Goal: Information Seeking & Learning: Learn about a topic

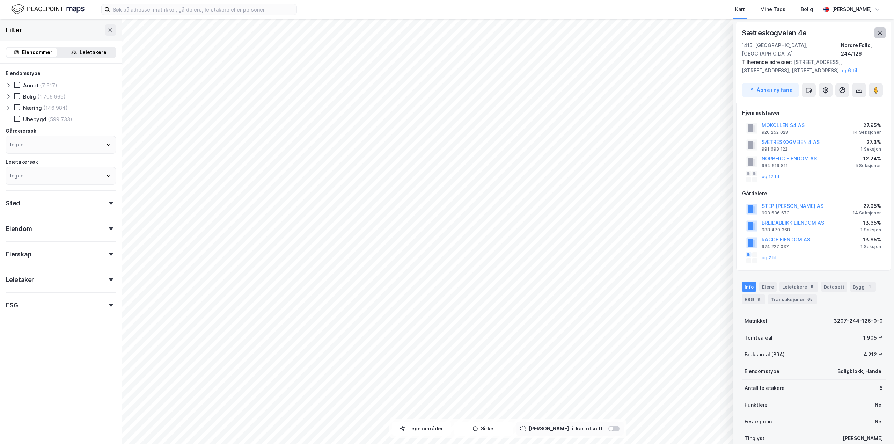
click at [879, 31] on icon at bounding box center [880, 33] width 6 height 6
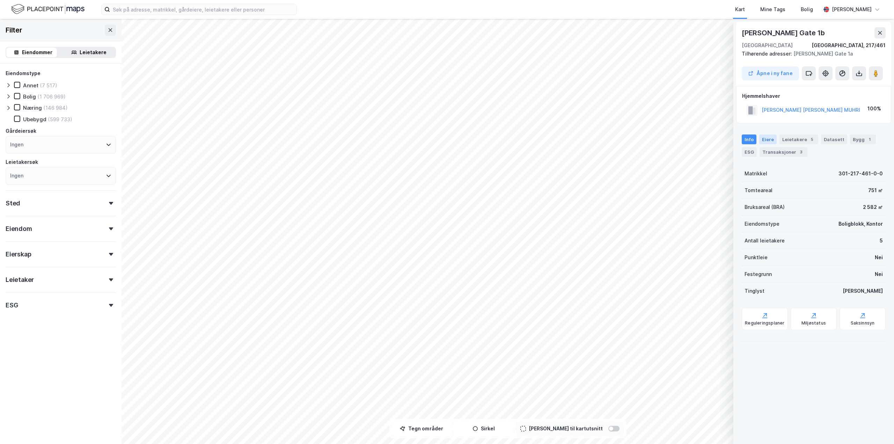
click at [772, 139] on div "Eiere" at bounding box center [767, 139] width 17 height 10
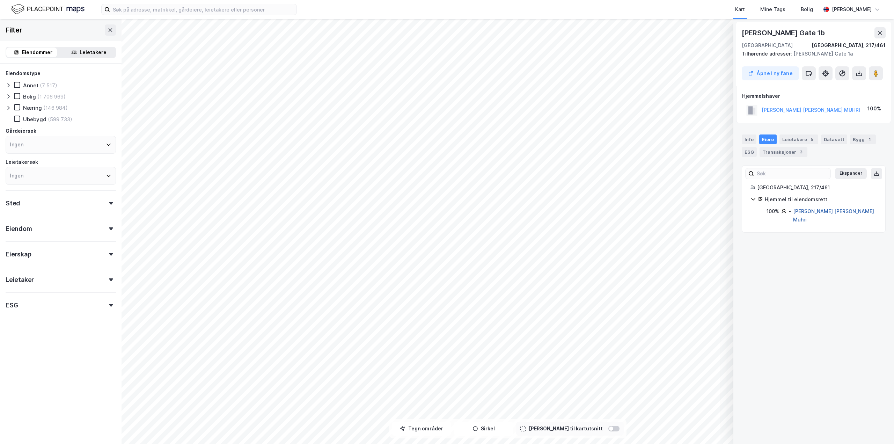
click at [817, 211] on link "[PERSON_NAME] [PERSON_NAME] Muhri" at bounding box center [833, 215] width 81 height 14
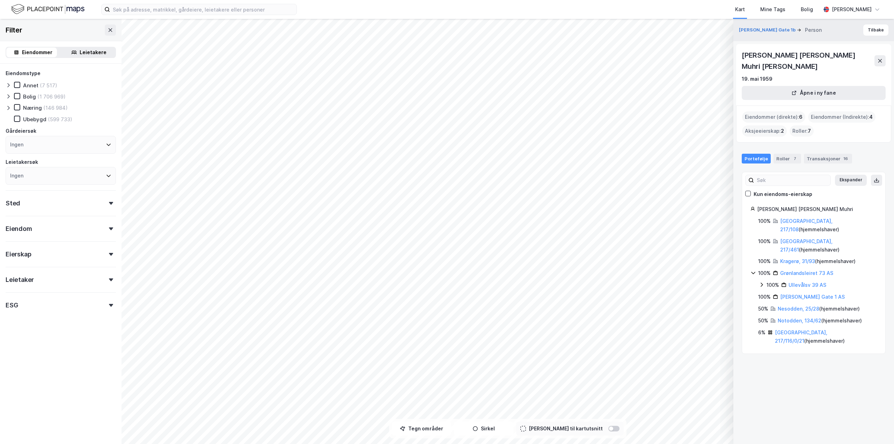
click at [799, 51] on div "[PERSON_NAME] [PERSON_NAME] Muhri [PERSON_NAME]" at bounding box center [808, 61] width 133 height 22
drag, startPoint x: 799, startPoint y: 51, endPoint x: 799, endPoint y: 47, distance: 3.8
click at [799, 50] on div "[PERSON_NAME] [PERSON_NAME] Muhri [PERSON_NAME]" at bounding box center [808, 61] width 133 height 22
copy div "[PERSON_NAME] [PERSON_NAME] Muhri [PERSON_NAME]"
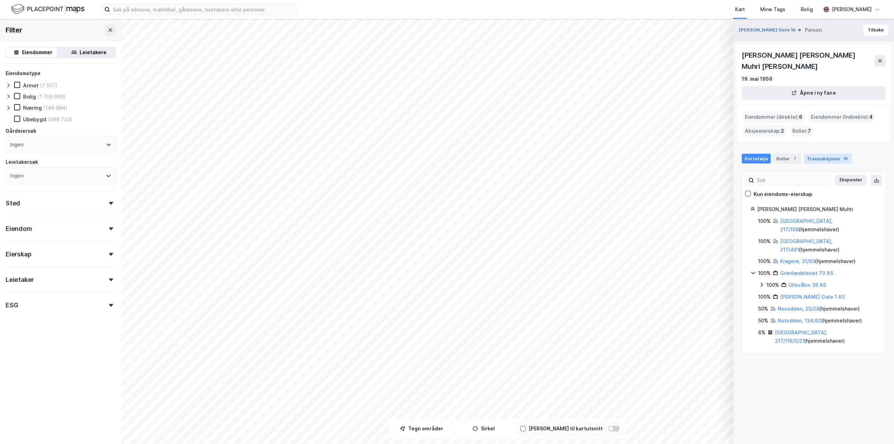
click at [820, 154] on div "Transaksjoner 16" at bounding box center [828, 159] width 48 height 10
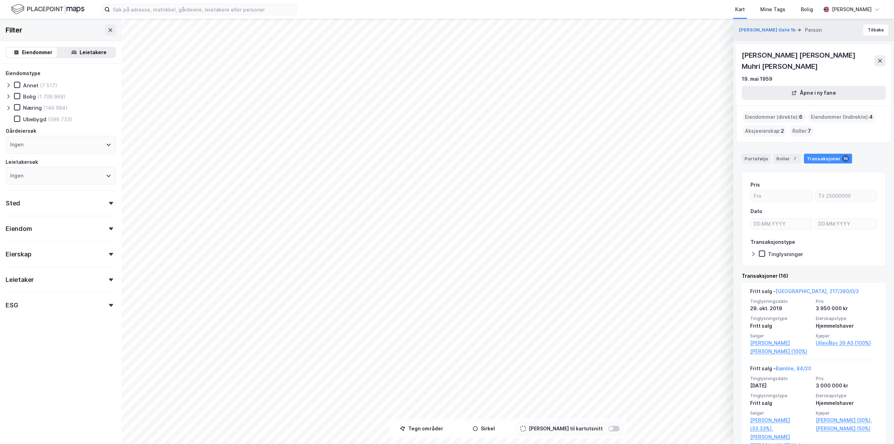
click at [777, 125] on div "Aksjeeierskap : 2" at bounding box center [764, 130] width 45 height 11
click at [762, 125] on div "Aksjeeierskap : 2" at bounding box center [764, 130] width 45 height 11
click at [801, 125] on div "Roller : 7" at bounding box center [802, 130] width 24 height 11
click at [785, 154] on div "Roller 7" at bounding box center [788, 159] width 28 height 10
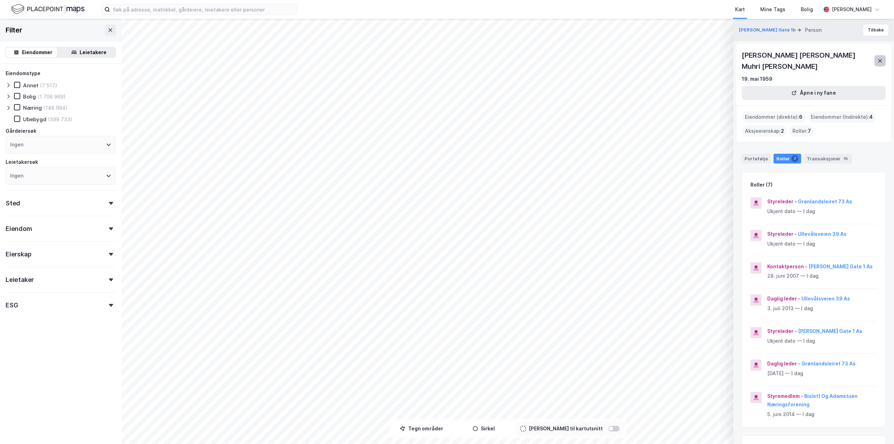
click at [879, 59] on icon at bounding box center [880, 60] width 4 height 3
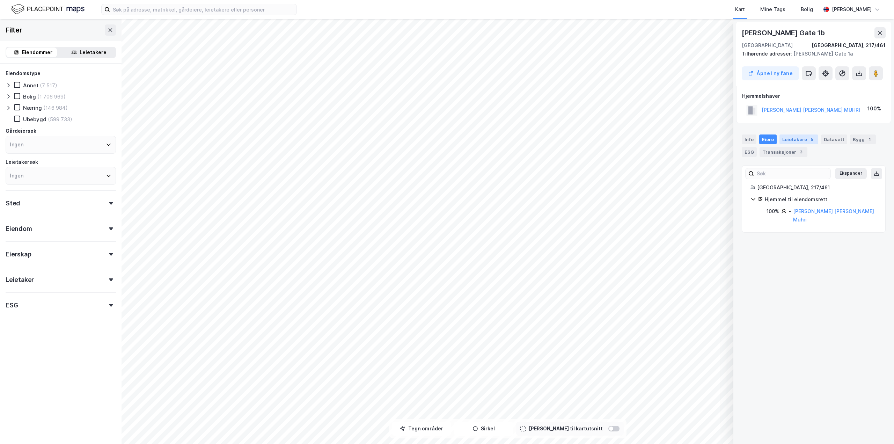
click at [797, 142] on div "Leietakere 5" at bounding box center [799, 139] width 39 height 10
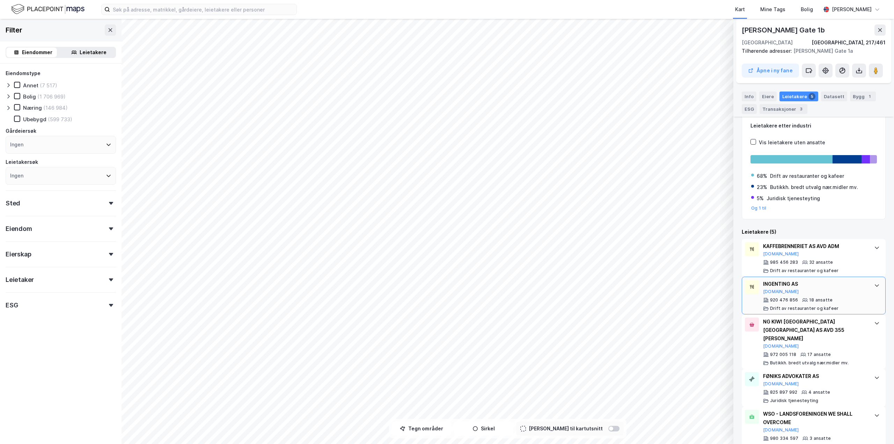
scroll to position [61, 0]
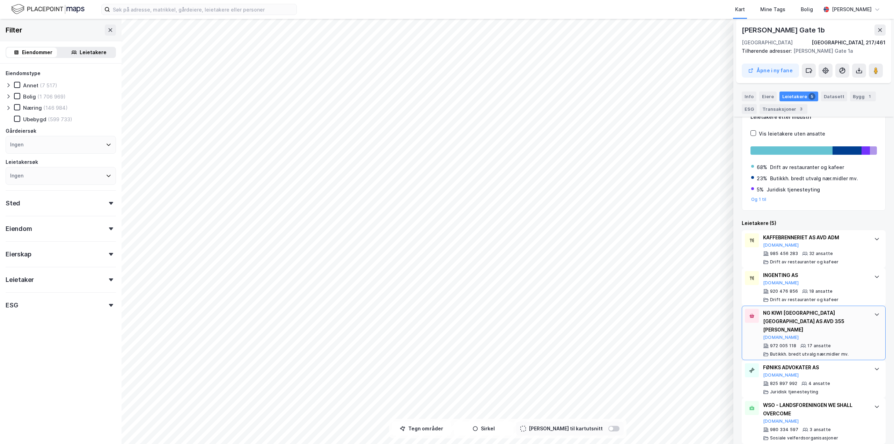
click at [874, 314] on icon at bounding box center [877, 315] width 6 height 6
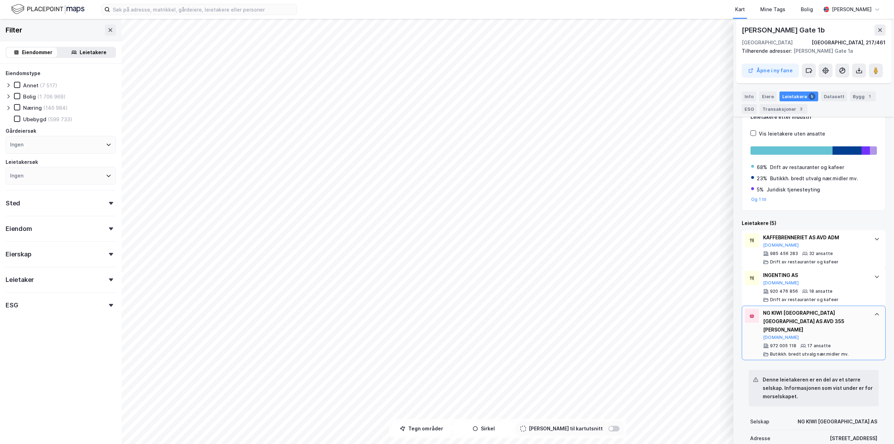
click at [875, 314] on icon at bounding box center [877, 314] width 4 height 2
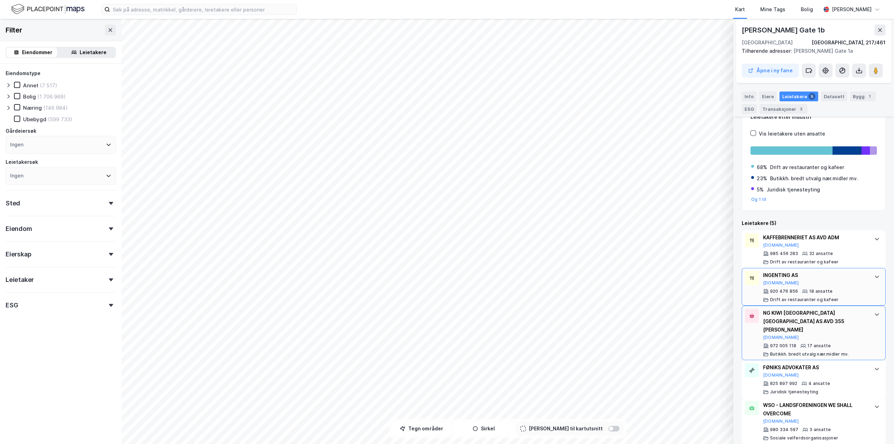
click at [786, 292] on div "920 476 856" at bounding box center [784, 291] width 28 height 6
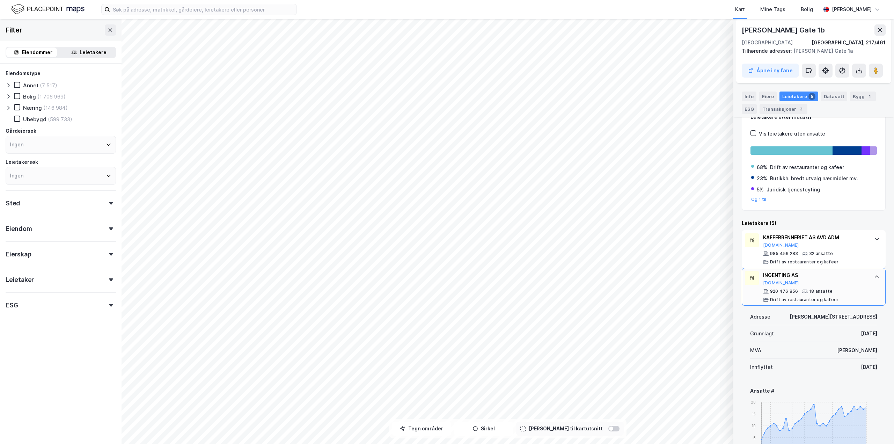
click at [834, 286] on div "INGENTING AS [DOMAIN_NAME]" at bounding box center [815, 278] width 104 height 15
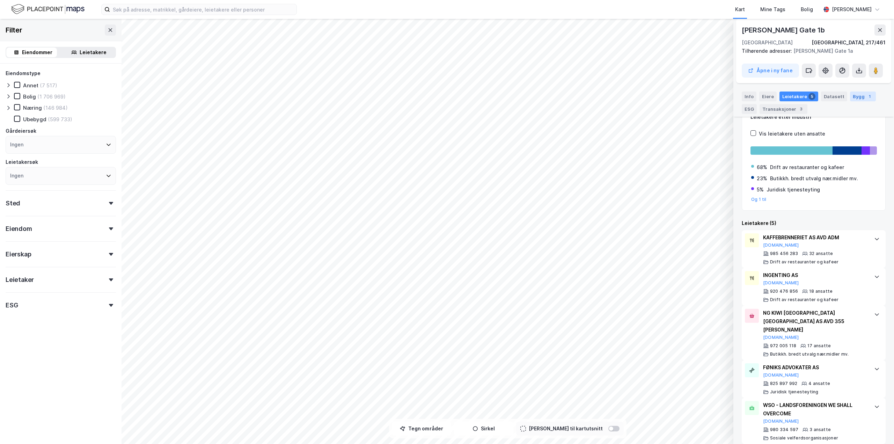
click at [866, 99] on div "1" at bounding box center [869, 96] width 7 height 7
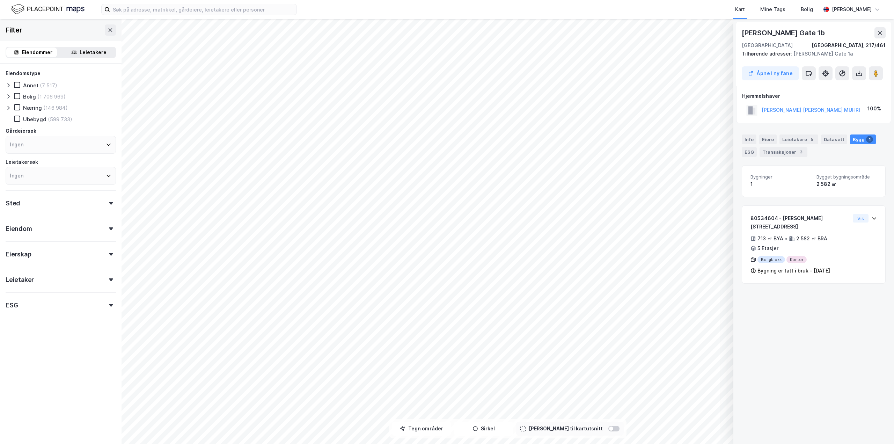
scroll to position [0, 0]
click at [778, 148] on div "Transaksjoner 3" at bounding box center [784, 152] width 48 height 10
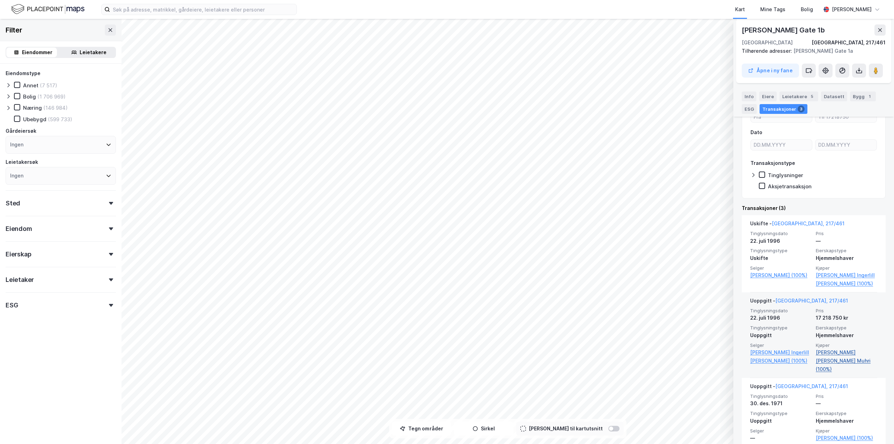
scroll to position [75, 0]
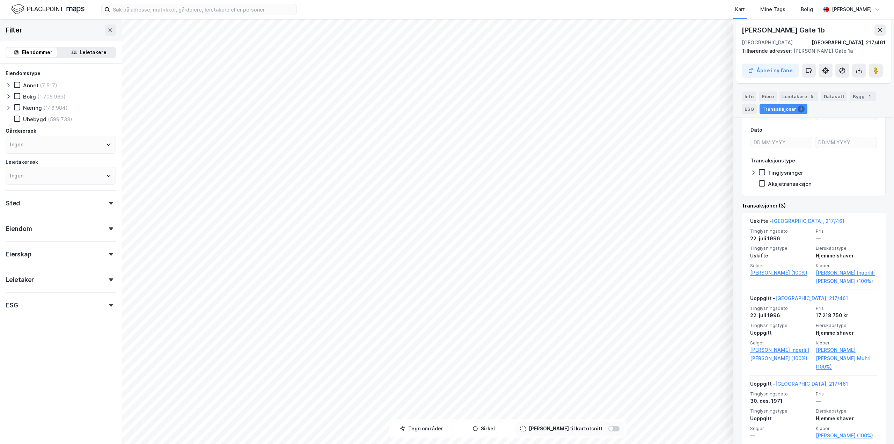
click at [741, 323] on div "[PERSON_NAME] Gate 1b [GEOGRAPHIC_DATA]/461 Tilhørende adresser: [PERSON_NAME] …" at bounding box center [813, 231] width 161 height 425
click at [744, 327] on div "Uoppgitt - [GEOGRAPHIC_DATA], 217/461 Tinglysningsdato 22. juli 1996 Pris 17 21…" at bounding box center [814, 333] width 144 height 86
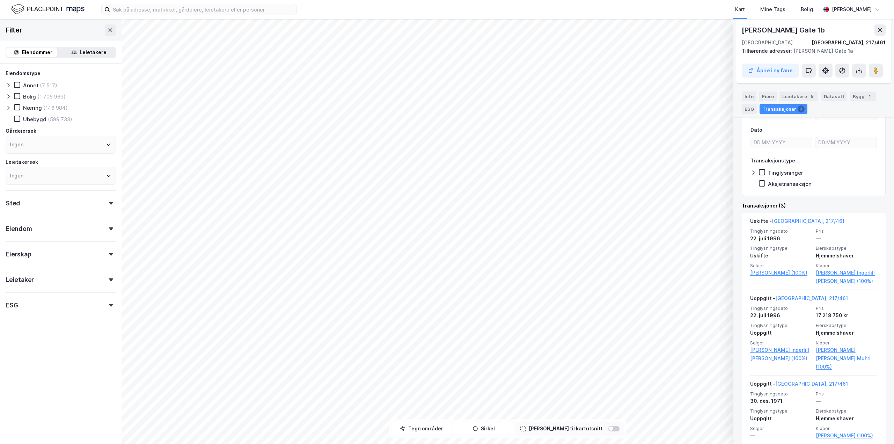
click at [738, 327] on div "[PERSON_NAME] Gate 1b [GEOGRAPHIC_DATA]/461 Tilhørende adresser: [PERSON_NAME] …" at bounding box center [813, 231] width 161 height 425
click at [774, 98] on div "Eiere" at bounding box center [767, 97] width 17 height 10
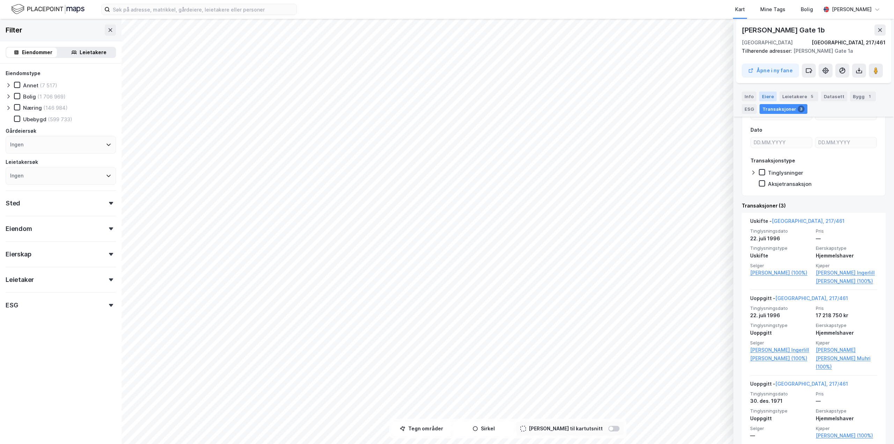
scroll to position [0, 0]
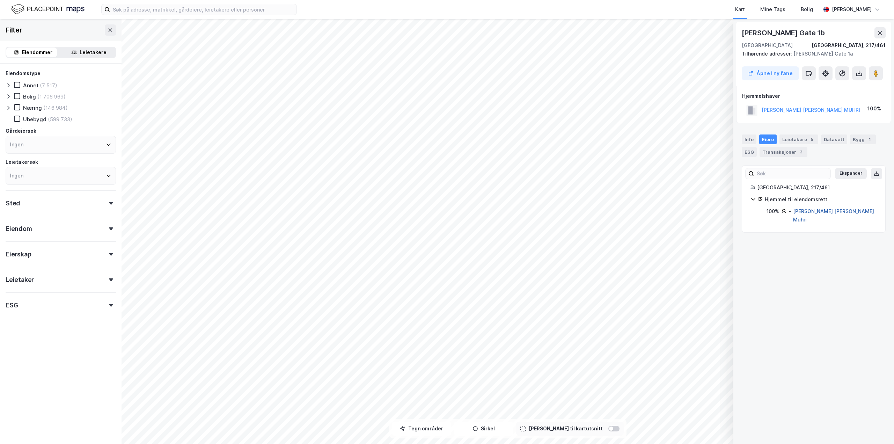
click at [832, 210] on link "[PERSON_NAME] [PERSON_NAME] Muhri" at bounding box center [833, 215] width 81 height 14
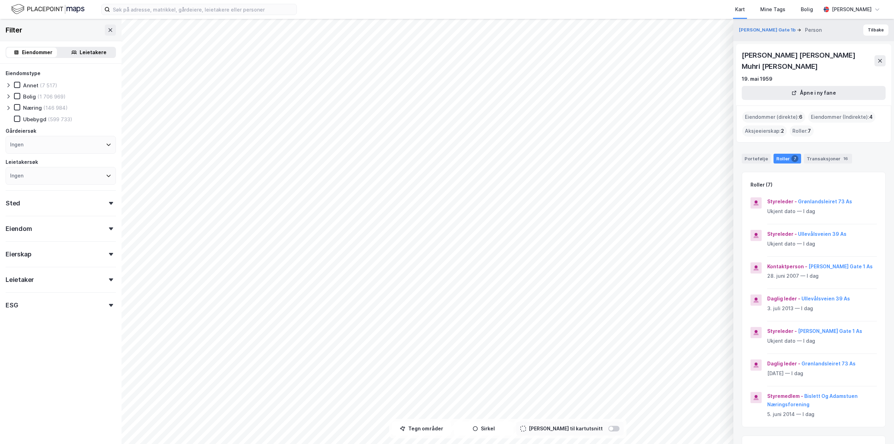
click at [780, 111] on div "Eiendommer (direkte) : 6" at bounding box center [773, 116] width 63 height 11
click at [791, 111] on div "Eiendommer (direkte) : 6" at bounding box center [773, 116] width 63 height 11
click at [836, 111] on div "Eiendommer (Indirekte) : 4" at bounding box center [841, 116] width 67 height 11
click at [798, 125] on div "Roller : 7" at bounding box center [802, 130] width 24 height 11
click at [757, 154] on div "Portefølje" at bounding box center [756, 159] width 29 height 10
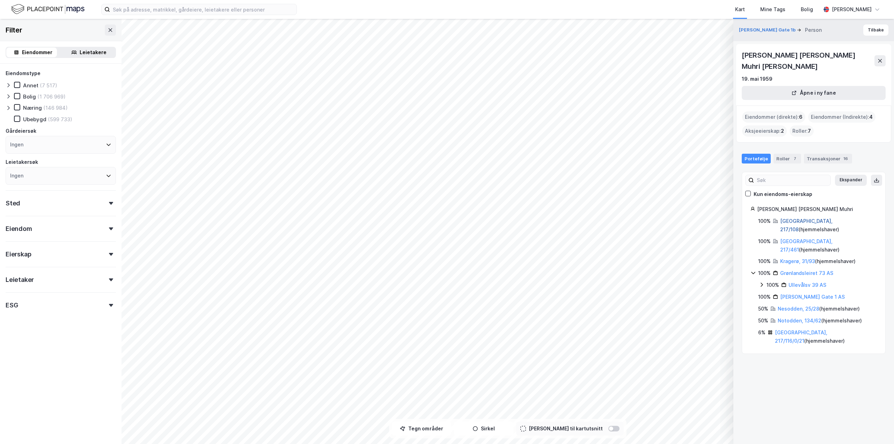
click at [798, 218] on link "[GEOGRAPHIC_DATA], 217/108" at bounding box center [806, 225] width 52 height 14
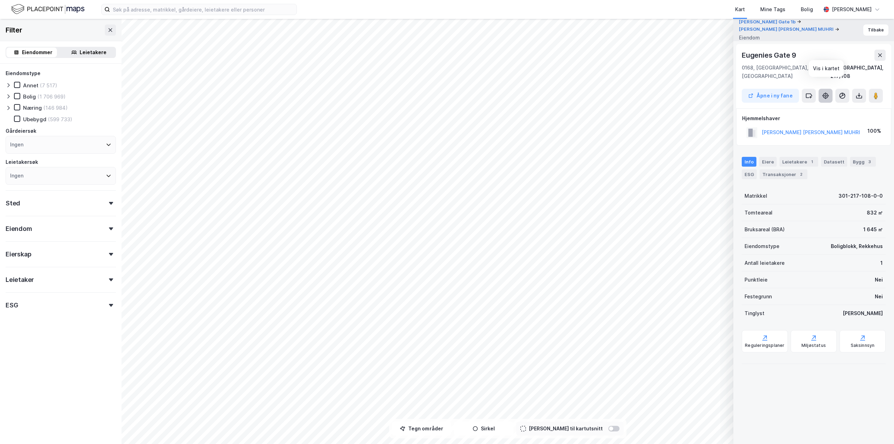
click at [827, 92] on icon at bounding box center [825, 95] width 7 height 7
click at [851, 157] on div "Bygg 3" at bounding box center [863, 162] width 26 height 10
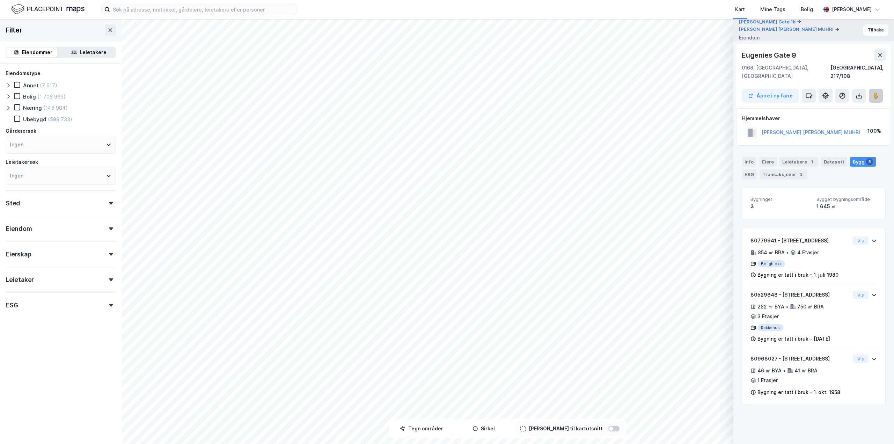
click at [872, 92] on icon at bounding box center [875, 95] width 7 height 7
click at [879, 57] on icon at bounding box center [880, 55] width 6 height 6
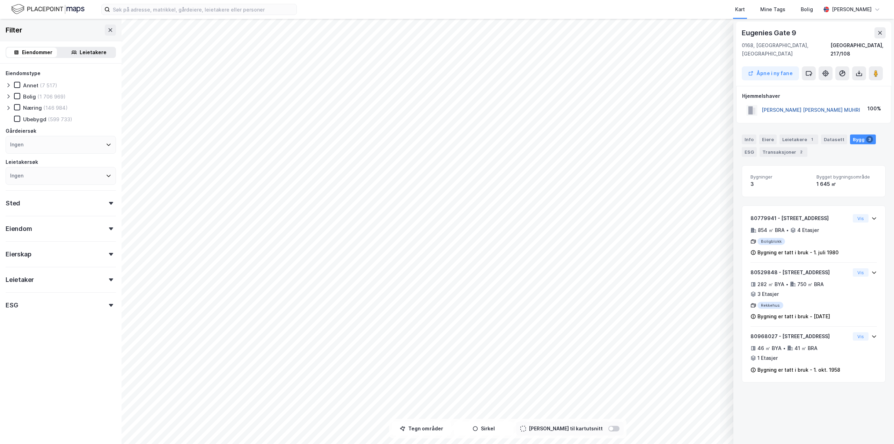
click at [0, 0] on button "[PERSON_NAME] [PERSON_NAME] MUHRI" at bounding box center [0, 0] width 0 height 0
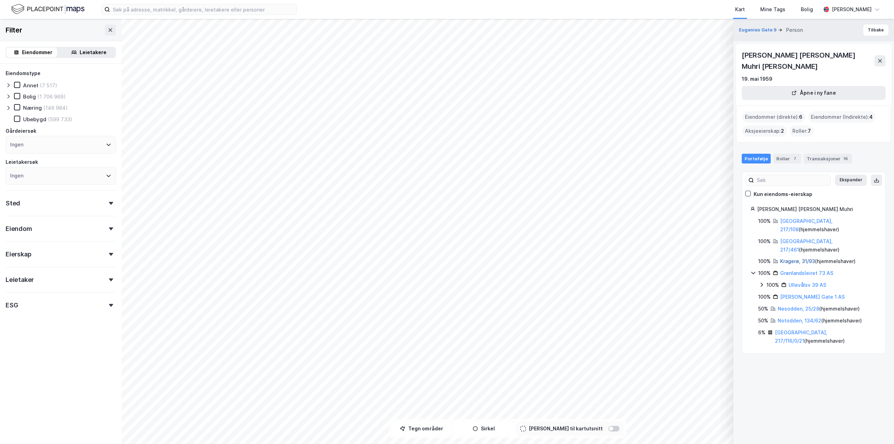
click at [791, 258] on link "Kragerø, 31/93" at bounding box center [797, 261] width 35 height 6
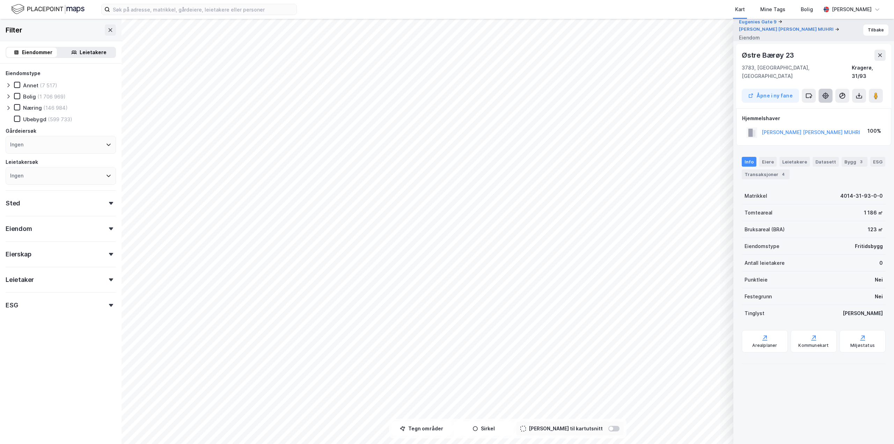
click at [827, 93] on icon at bounding box center [826, 96] width 6 height 6
click at [783, 171] on div "4" at bounding box center [783, 174] width 7 height 7
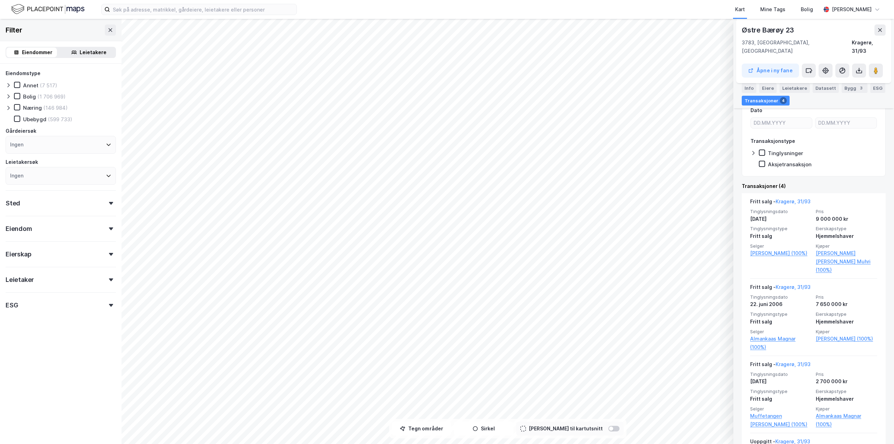
scroll to position [174, 0]
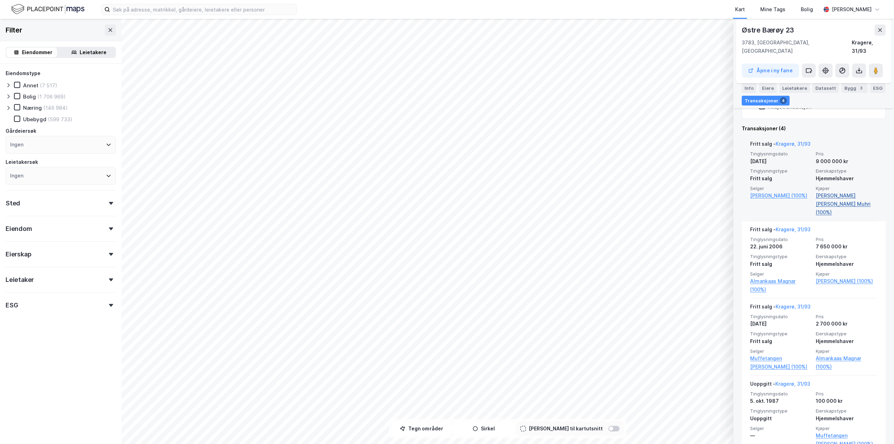
click at [832, 191] on link "[PERSON_NAME] [PERSON_NAME] Muhri (100%)" at bounding box center [846, 203] width 61 height 25
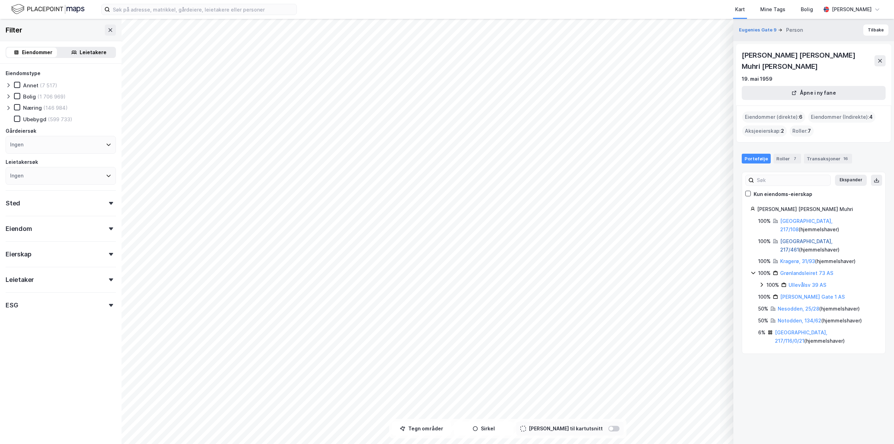
click at [804, 238] on link "[GEOGRAPHIC_DATA], 217/461" at bounding box center [806, 245] width 52 height 14
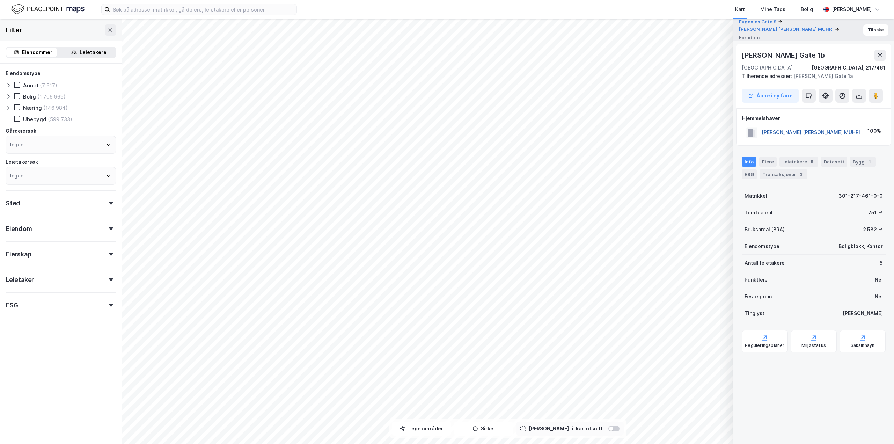
click at [0, 0] on button "[PERSON_NAME] [PERSON_NAME] MUHRI" at bounding box center [0, 0] width 0 height 0
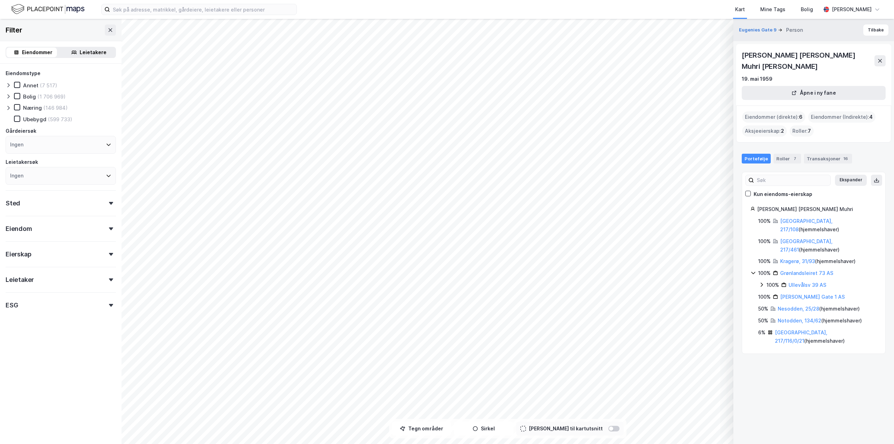
click at [804, 281] on div "Ullevålsv 39 AS" at bounding box center [808, 285] width 38 height 8
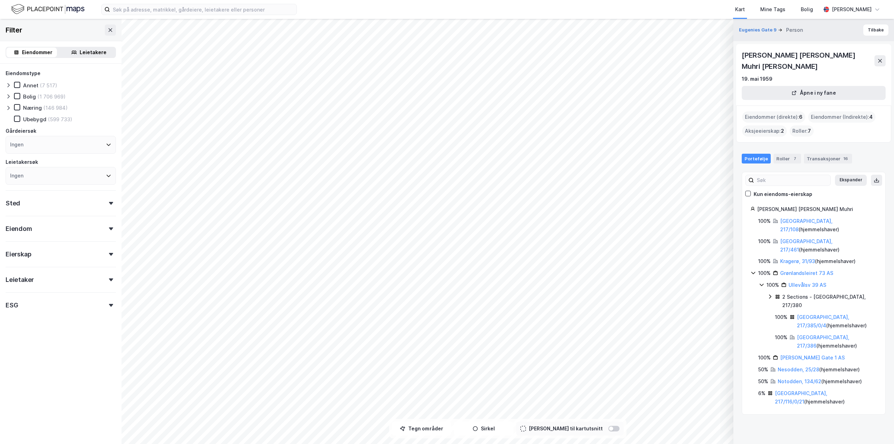
click at [811, 293] on div "2 Sections - [GEOGRAPHIC_DATA], 217/380" at bounding box center [829, 301] width 95 height 17
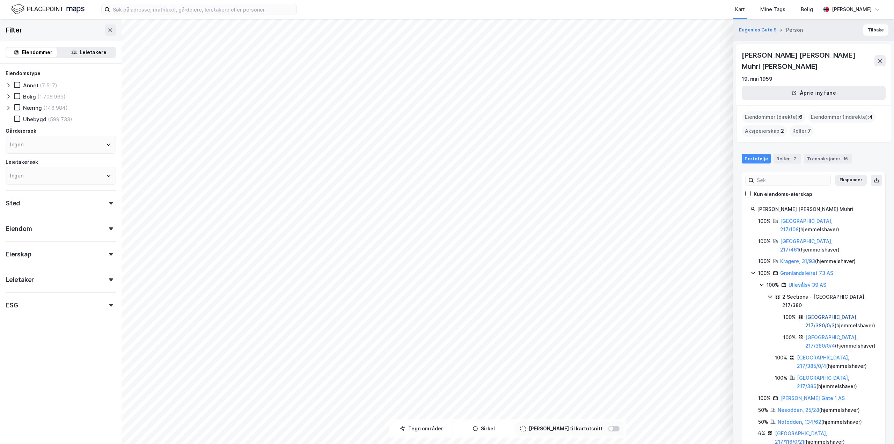
click at [820, 314] on link "[GEOGRAPHIC_DATA], 217/380/0/3" at bounding box center [831, 321] width 52 height 14
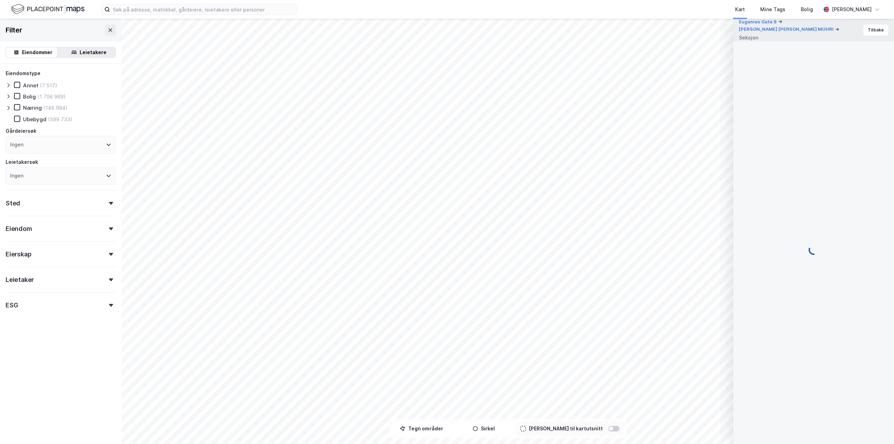
scroll to position [21, 0]
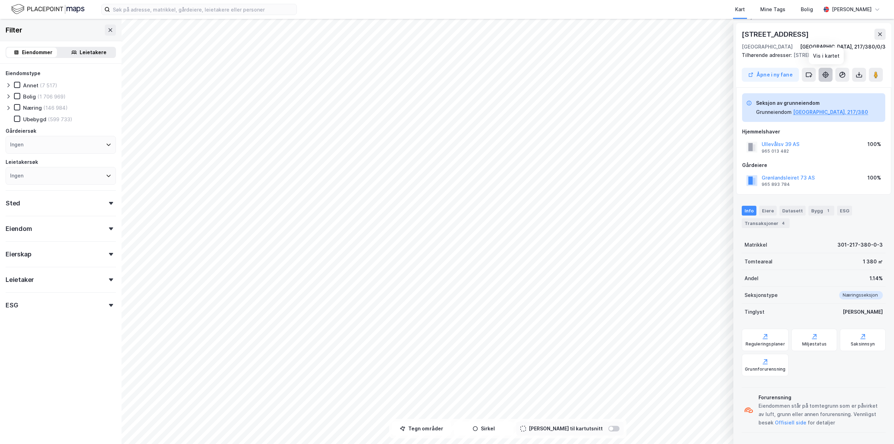
click at [827, 77] on icon at bounding box center [826, 75] width 6 height 6
click at [788, 174] on div "Grønlandsleiret 73 AS" at bounding box center [788, 178] width 53 height 8
click at [0, 0] on button "Grønlandsleiret 73 AS" at bounding box center [0, 0] width 0 height 0
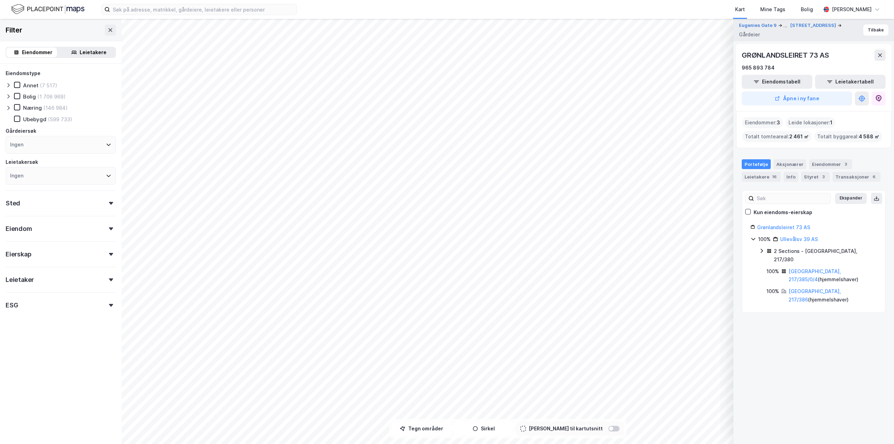
click at [765, 123] on div "Eiendommer : 3" at bounding box center [762, 122] width 41 height 11
click at [878, 51] on button at bounding box center [880, 55] width 11 height 11
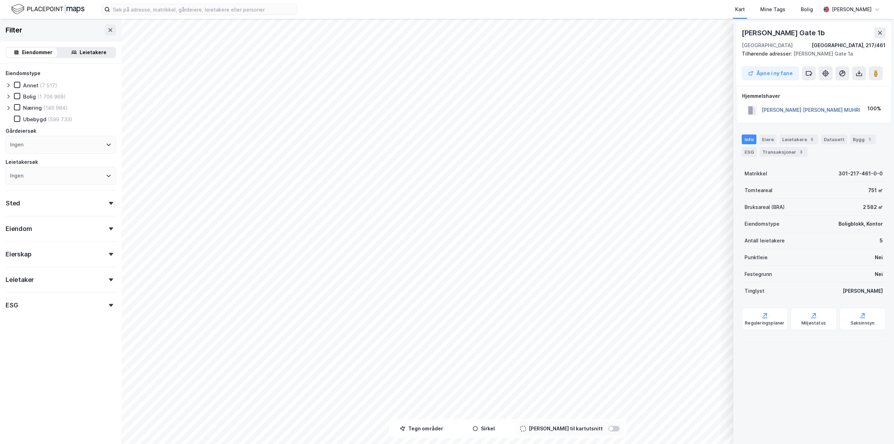
click at [0, 0] on button "[PERSON_NAME] [PERSON_NAME] MUHRI" at bounding box center [0, 0] width 0 height 0
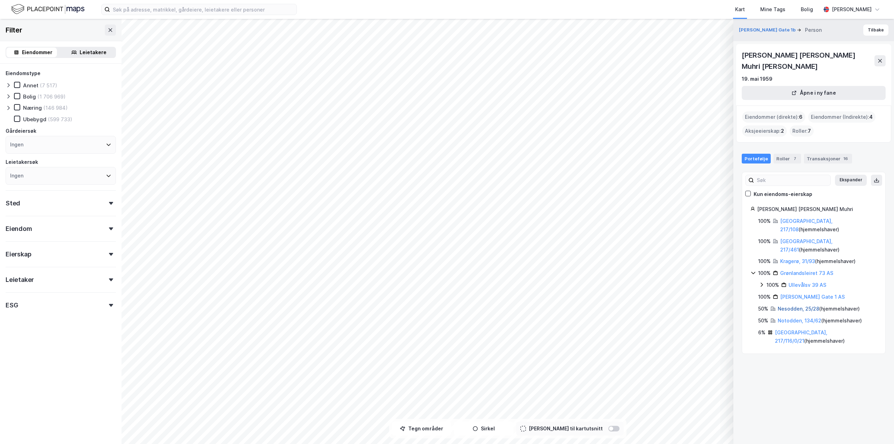
click at [789, 306] on link "Nesodden, 25/28" at bounding box center [799, 309] width 42 height 6
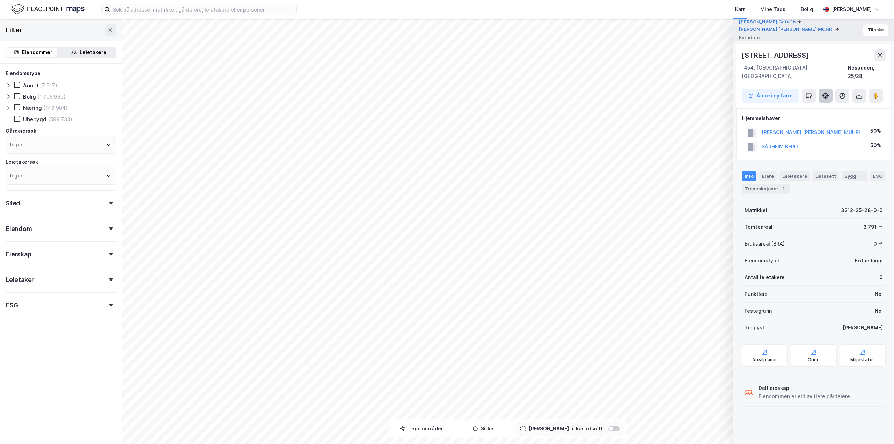
click at [821, 89] on button at bounding box center [826, 96] width 14 height 14
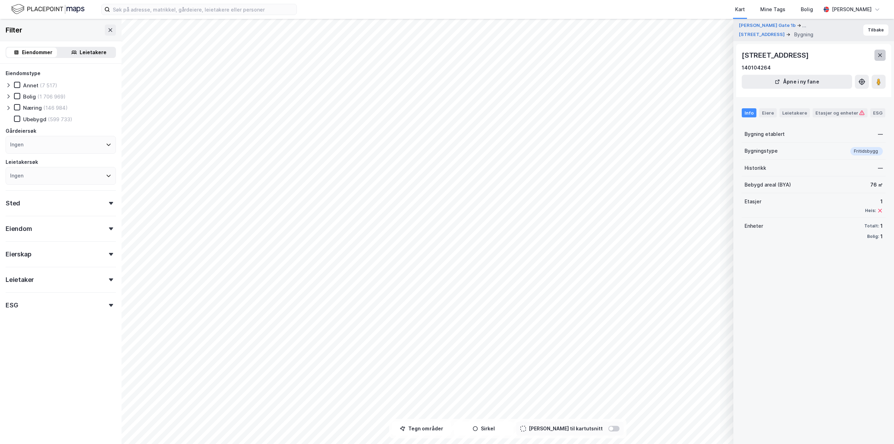
click at [880, 52] on button at bounding box center [880, 55] width 11 height 11
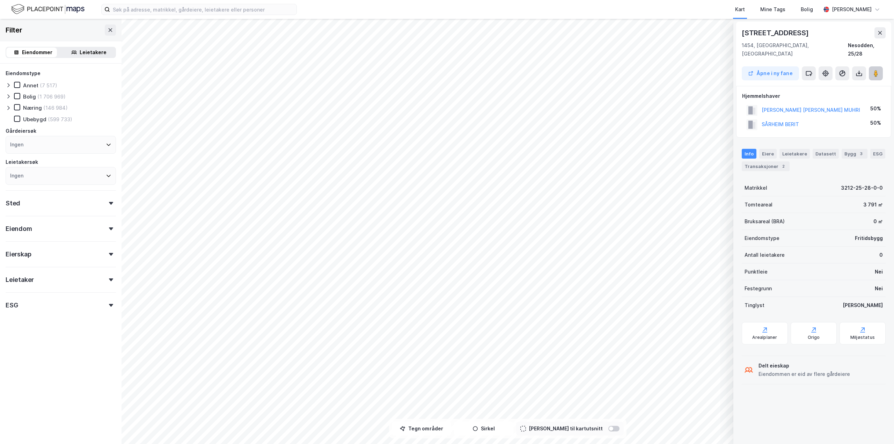
click at [879, 70] on icon at bounding box center [875, 73] width 7 height 7
click at [0, 0] on button "[PERSON_NAME] [PERSON_NAME] MUHRI" at bounding box center [0, 0] width 0 height 0
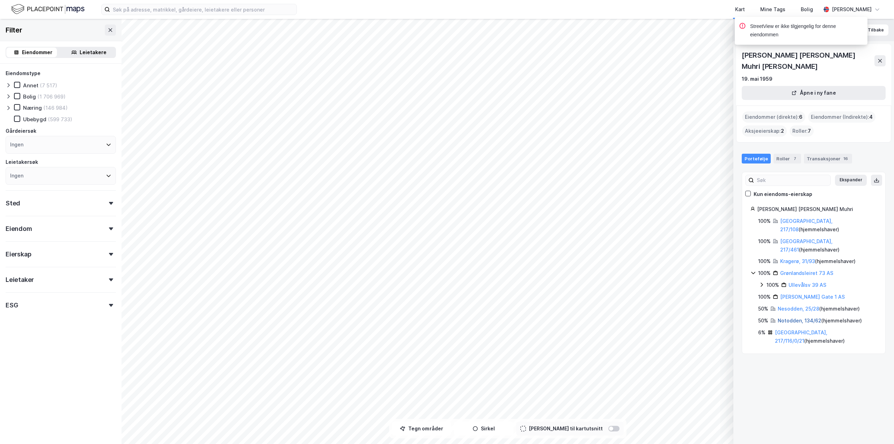
click at [786, 317] on link "Notodden, 134/62" at bounding box center [800, 320] width 44 height 6
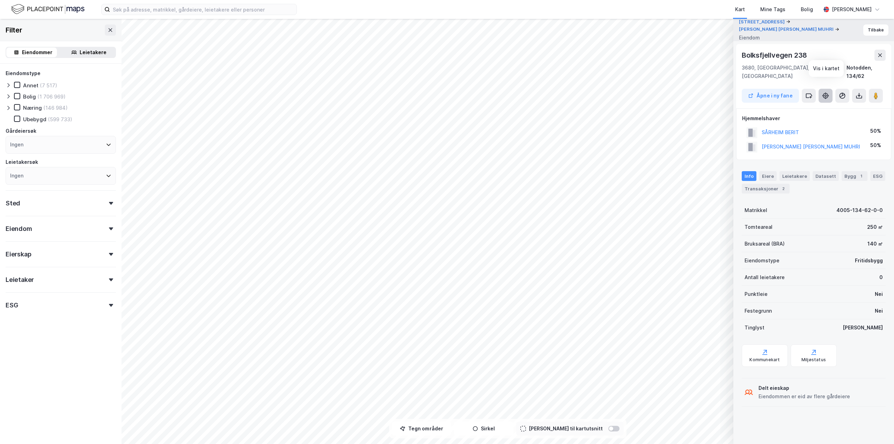
click at [826, 92] on icon at bounding box center [825, 95] width 7 height 7
click at [878, 92] on image at bounding box center [876, 95] width 4 height 7
click at [875, 50] on button at bounding box center [880, 55] width 11 height 11
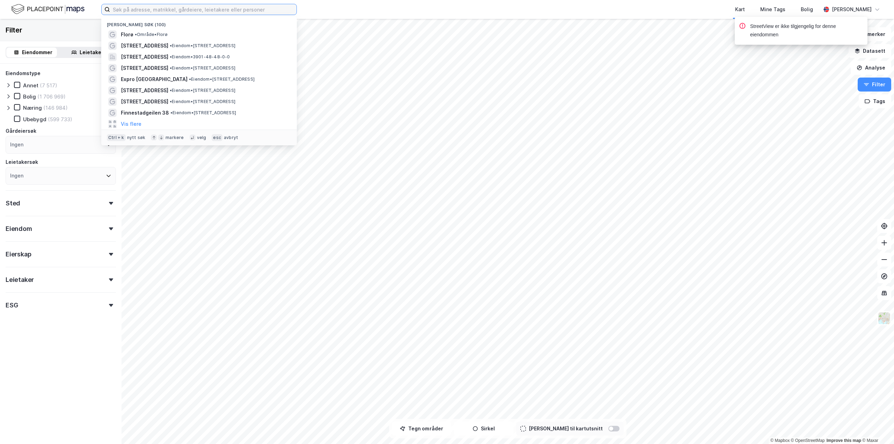
click at [269, 8] on input at bounding box center [203, 9] width 186 height 10
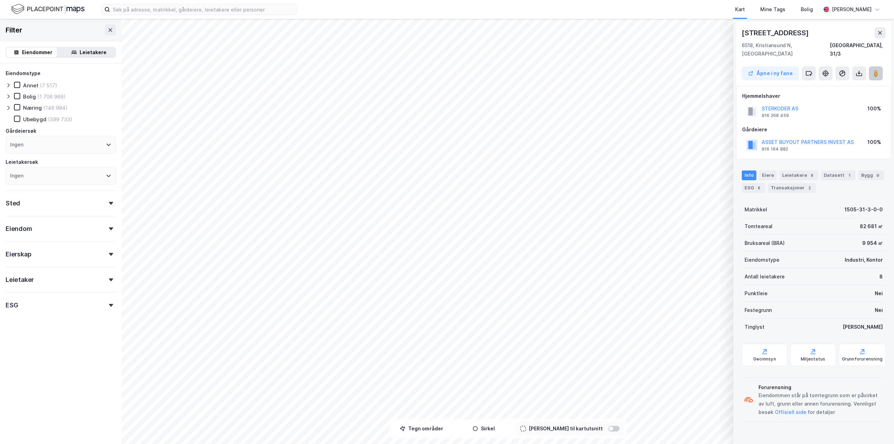
click at [872, 66] on button at bounding box center [876, 73] width 14 height 14
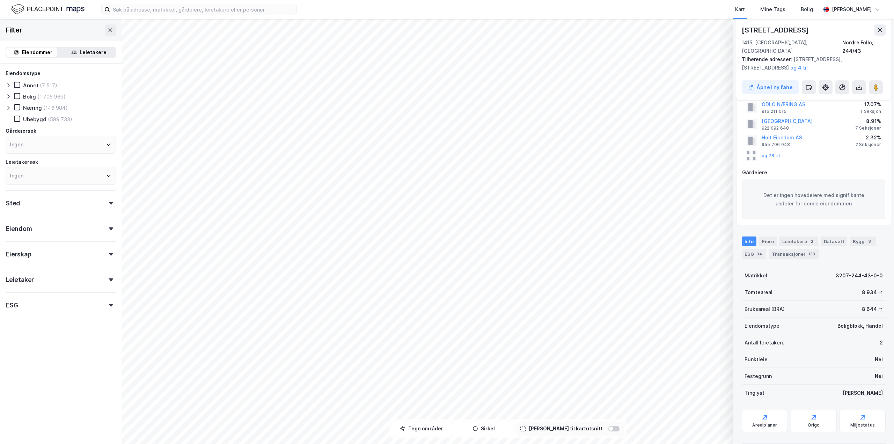
scroll to position [0, 0]
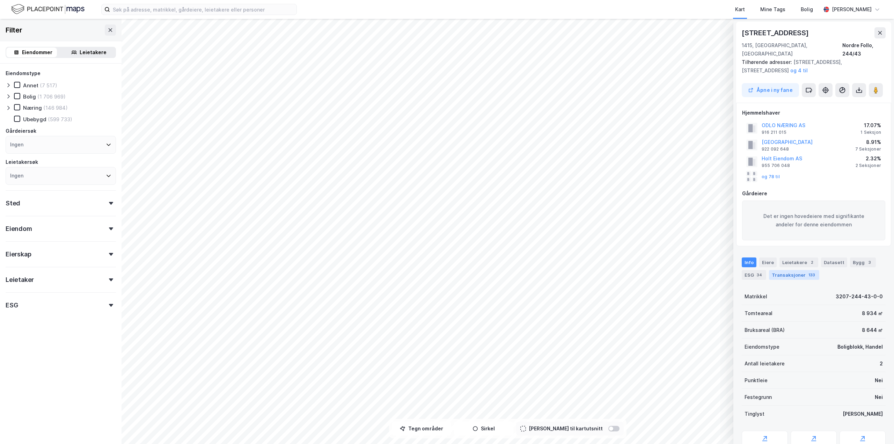
click at [810, 271] on div "133" at bounding box center [811, 274] width 9 height 7
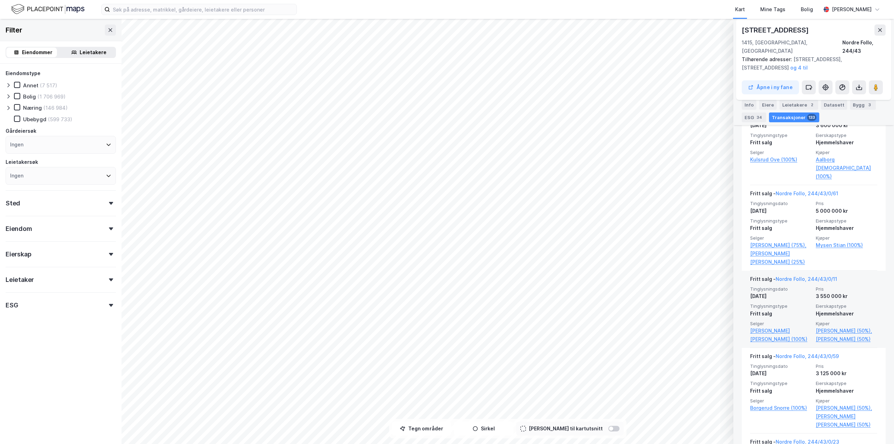
scroll to position [3912, 0]
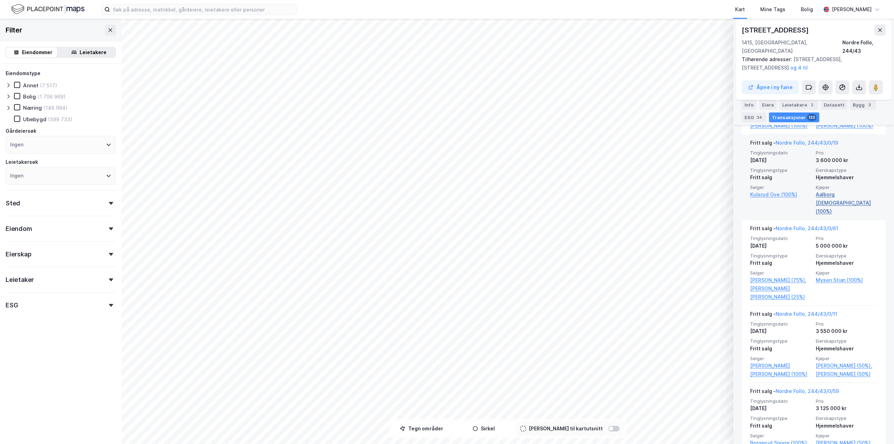
click at [831, 204] on link "Aalborg [DEMOGRAPHIC_DATA] (100%)" at bounding box center [846, 202] width 61 height 25
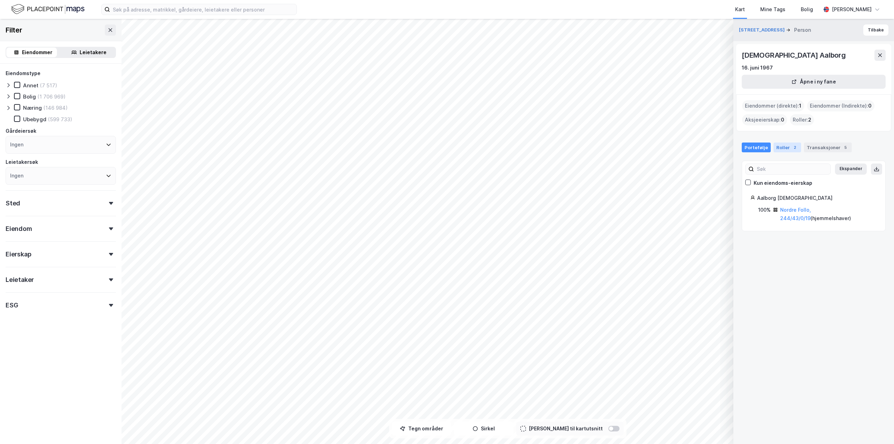
click at [791, 149] on div "2" at bounding box center [794, 147] width 7 height 7
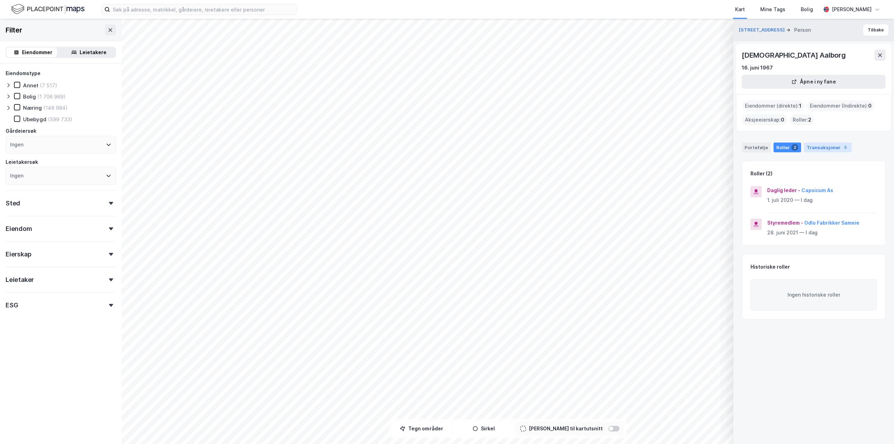
click at [809, 147] on div "Transaksjoner 5" at bounding box center [828, 147] width 48 height 10
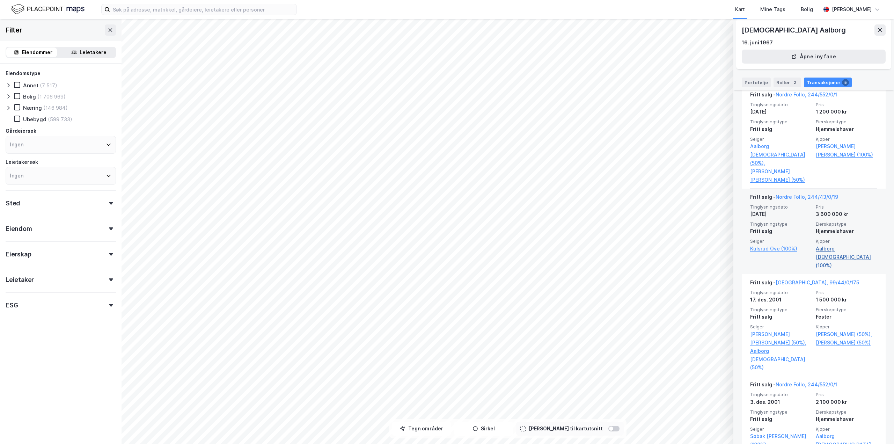
scroll to position [151, 0]
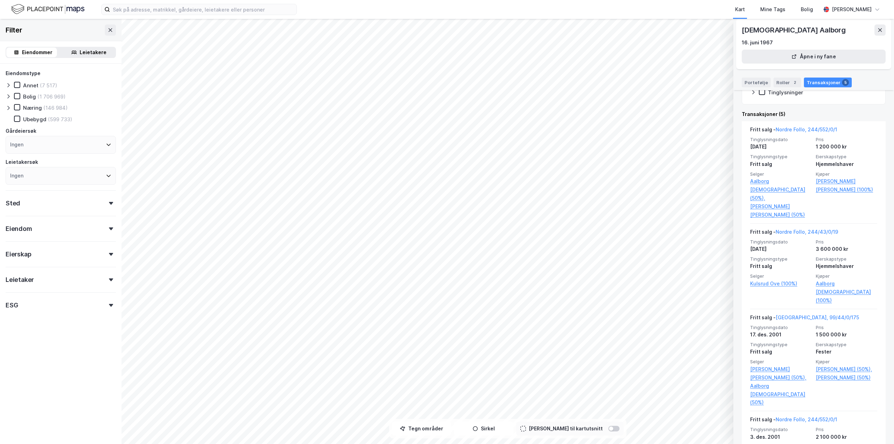
drag, startPoint x: 759, startPoint y: 242, endPoint x: 739, endPoint y: 244, distance: 20.4
click at [739, 244] on div "[STREET_ADDRESS] Person Tilbake Christian [GEOGRAPHIC_DATA] 16. juni 1967 Åpne …" at bounding box center [813, 231] width 161 height 425
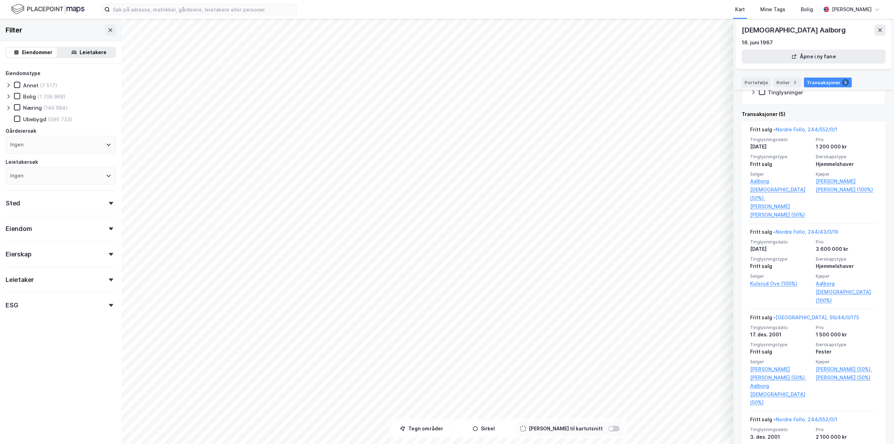
click at [739, 244] on div "[STREET_ADDRESS] Person Tilbake Christian [GEOGRAPHIC_DATA] 16. juni 1967 Åpne …" at bounding box center [813, 231] width 161 height 425
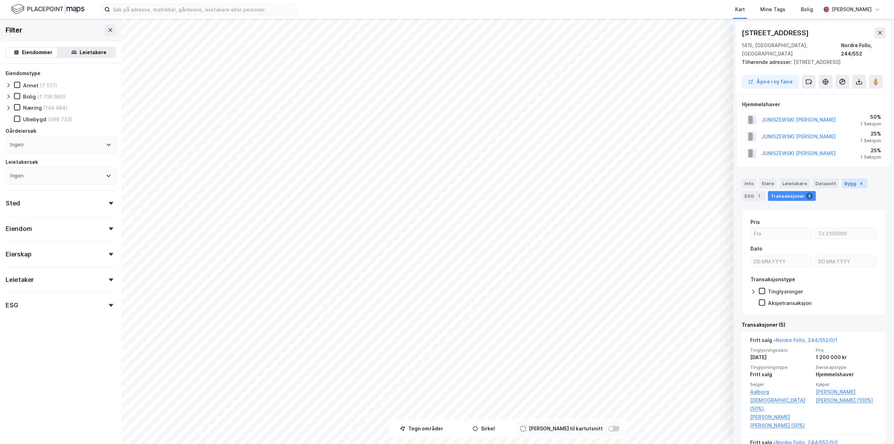
click at [847, 178] on div "Bygg 4" at bounding box center [855, 183] width 26 height 10
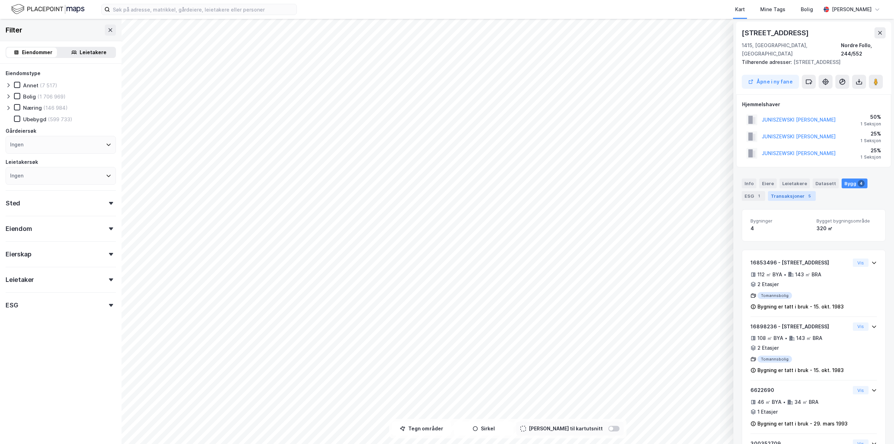
click at [777, 191] on div "Transaksjoner 5" at bounding box center [792, 196] width 48 height 10
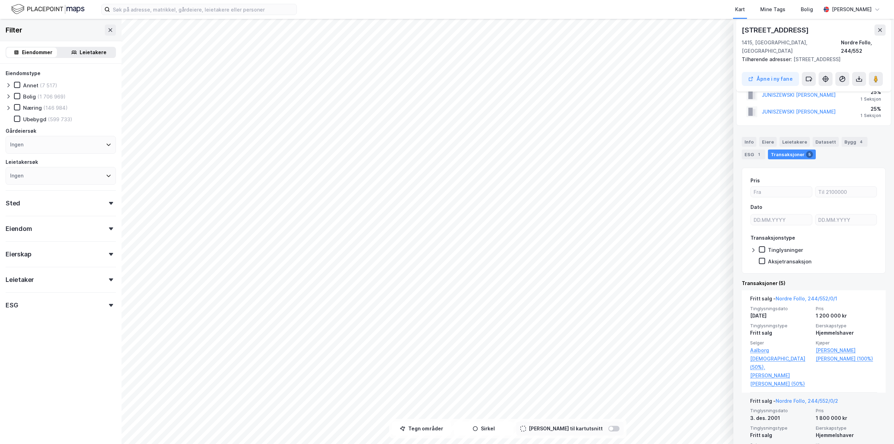
scroll to position [70, 0]
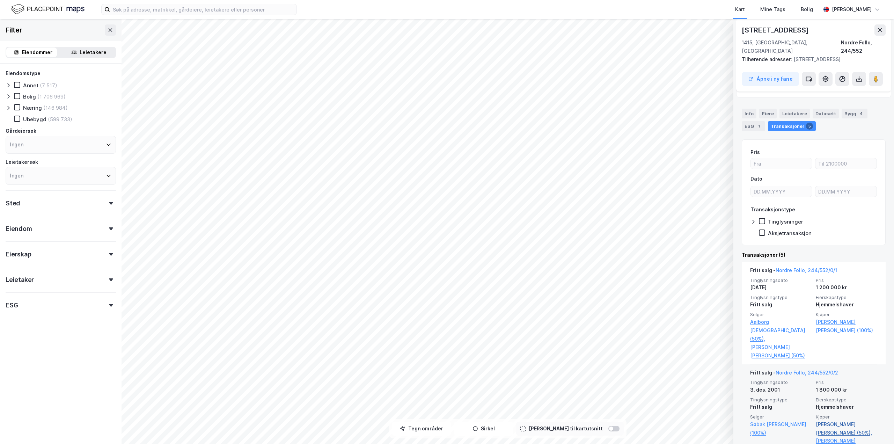
click at [837, 420] on link "[PERSON_NAME] [PERSON_NAME] (50%)," at bounding box center [846, 428] width 61 height 17
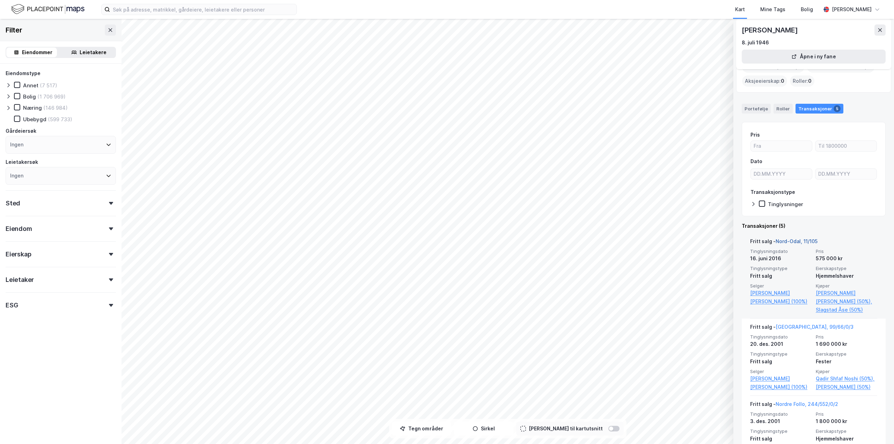
scroll to position [35, 0]
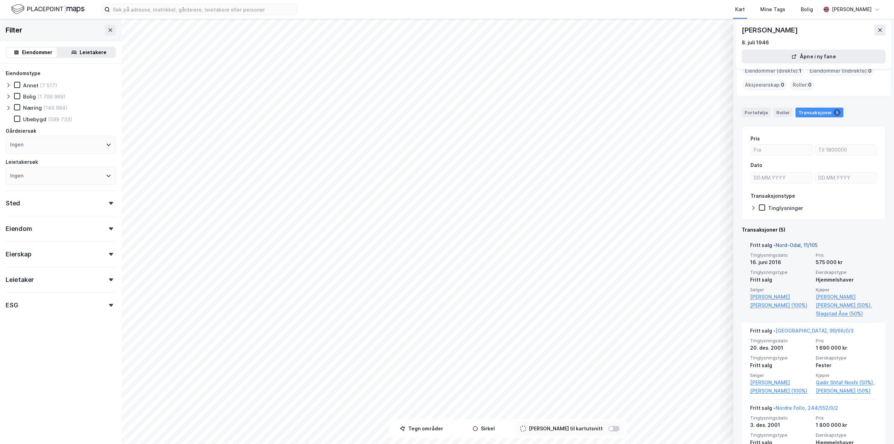
click at [802, 245] on link "Nord-Odal, 11/105" at bounding box center [797, 245] width 42 height 6
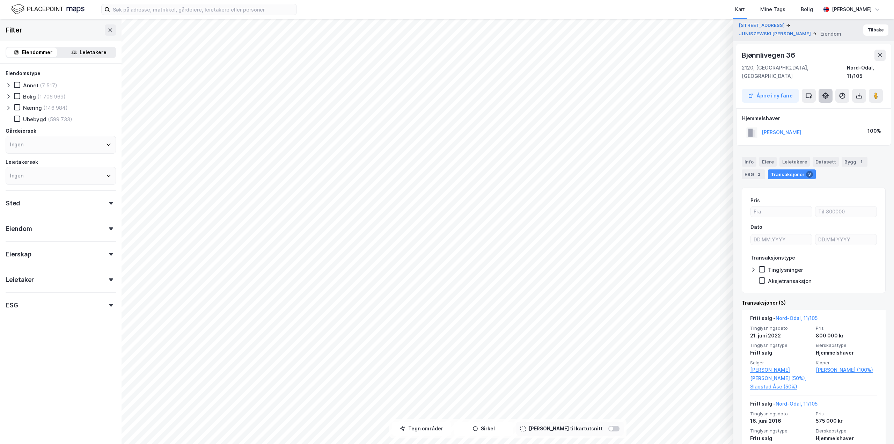
click at [825, 92] on icon at bounding box center [825, 95] width 7 height 7
click at [877, 54] on button at bounding box center [880, 55] width 11 height 11
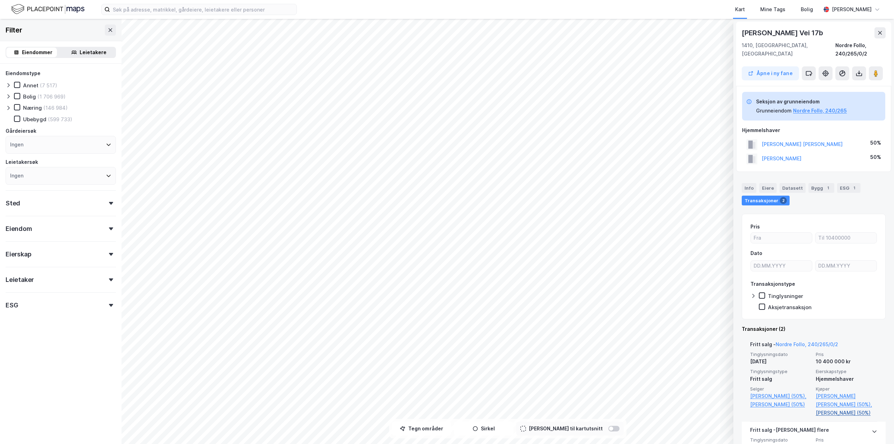
click at [820, 409] on link "[PERSON_NAME] (50%)" at bounding box center [846, 413] width 61 height 8
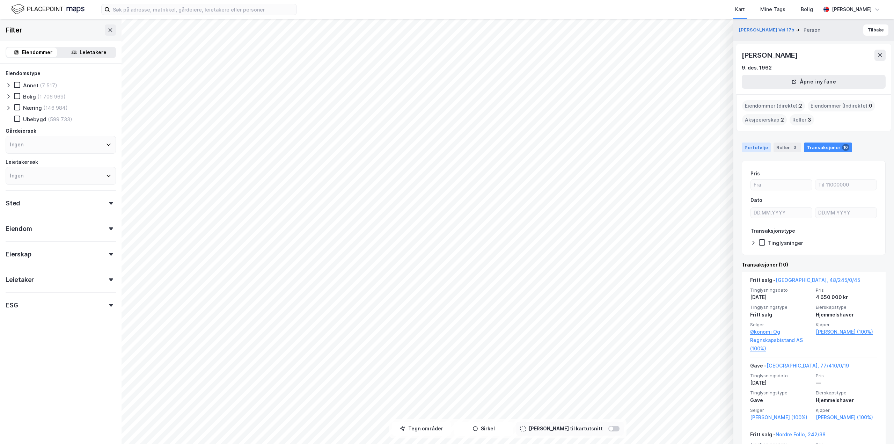
click at [758, 142] on div "Portefølje" at bounding box center [756, 147] width 29 height 10
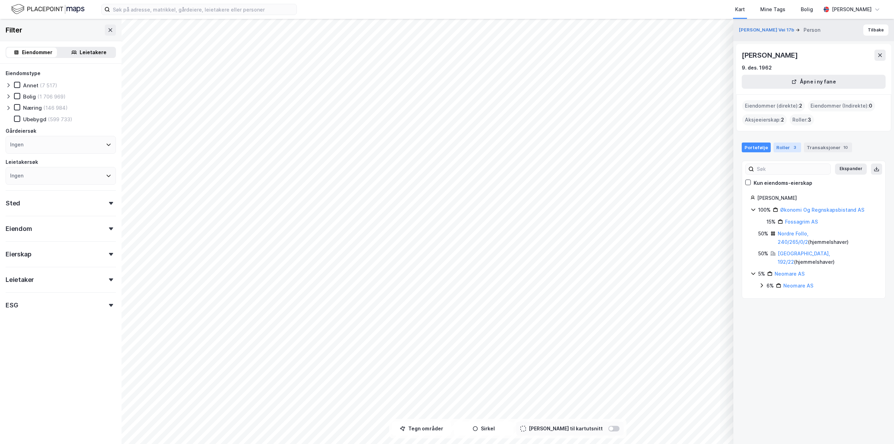
click at [791, 148] on div "3" at bounding box center [794, 147] width 7 height 7
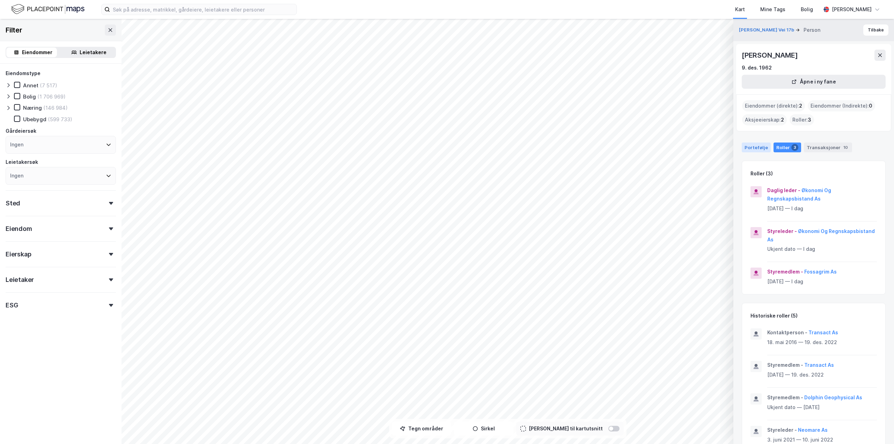
click at [759, 147] on div "Portefølje" at bounding box center [756, 147] width 29 height 10
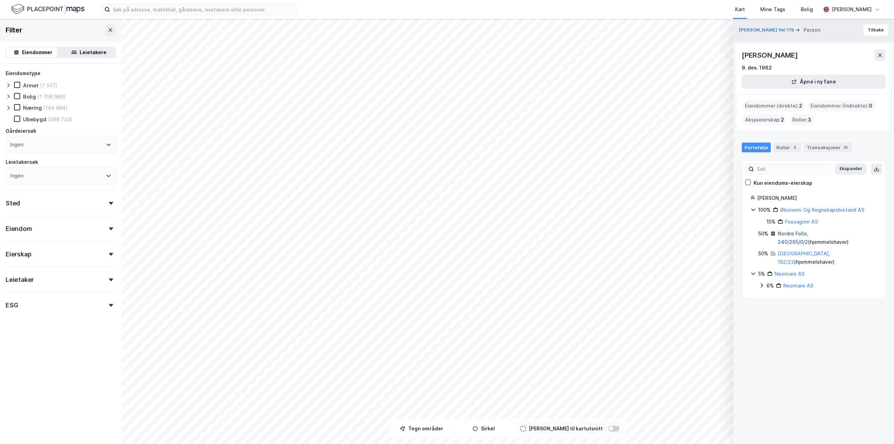
click at [797, 232] on link "Nordre Follo, 240/265/0/2" at bounding box center [793, 238] width 31 height 14
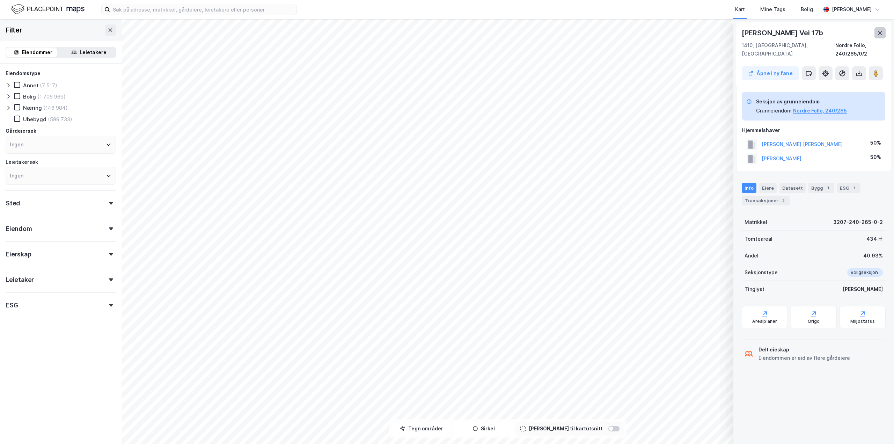
click at [883, 29] on button at bounding box center [880, 32] width 11 height 11
click at [808, 183] on div "Bygg 1" at bounding box center [821, 188] width 26 height 10
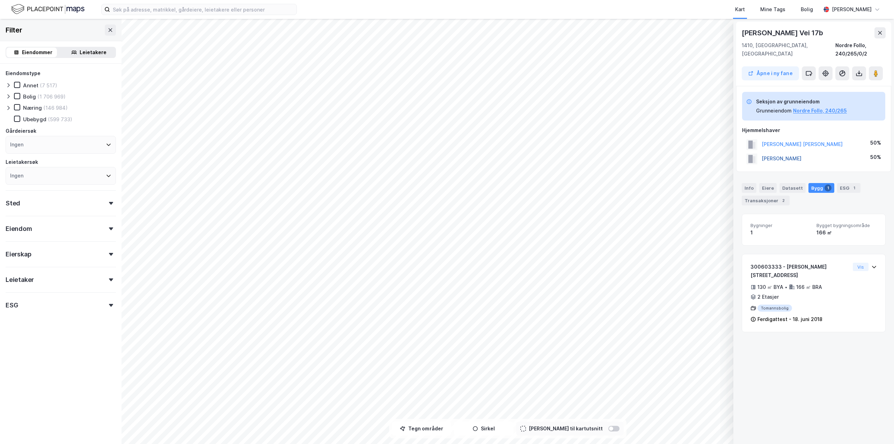
click at [0, 0] on button "[PERSON_NAME]" at bounding box center [0, 0] width 0 height 0
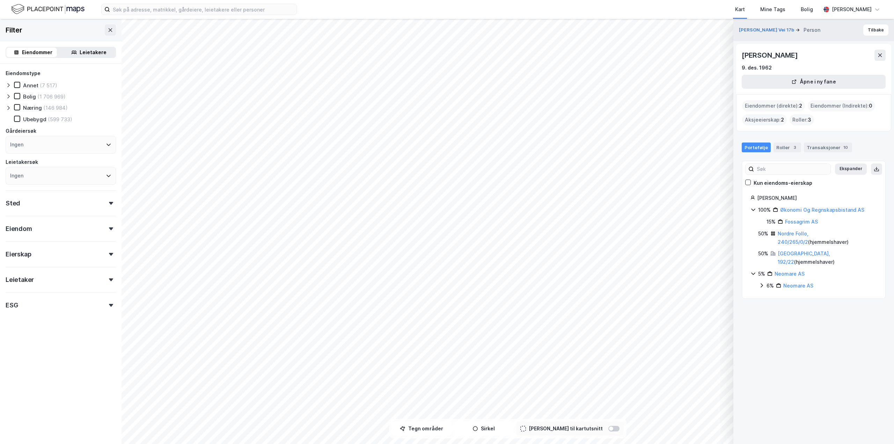
click at [763, 283] on icon at bounding box center [762, 286] width 6 height 6
click at [776, 271] on link "Neomare AS" at bounding box center [790, 274] width 30 height 6
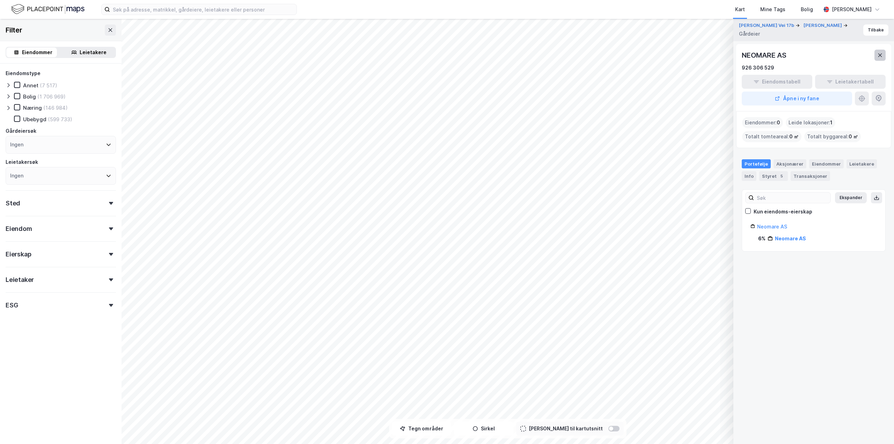
click at [883, 56] on button at bounding box center [880, 55] width 11 height 11
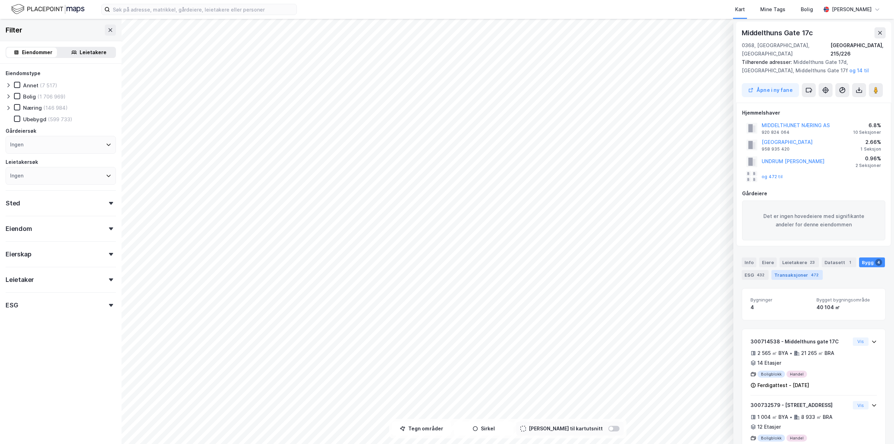
click at [776, 270] on div "Transaksjoner 472" at bounding box center [796, 275] width 51 height 10
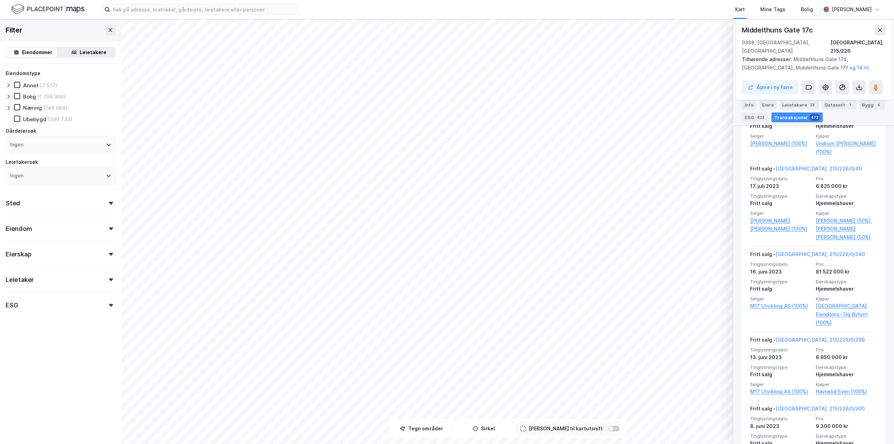
scroll to position [8540, 0]
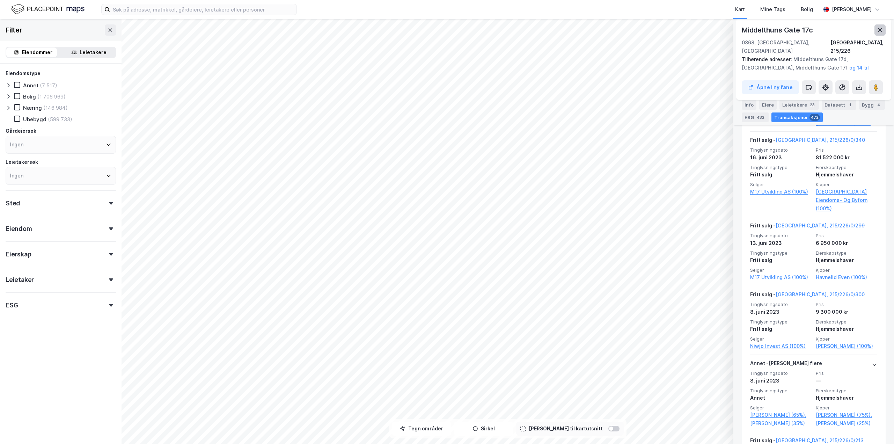
click at [876, 28] on button at bounding box center [880, 29] width 11 height 11
